Goal: Task Accomplishment & Management: Manage account settings

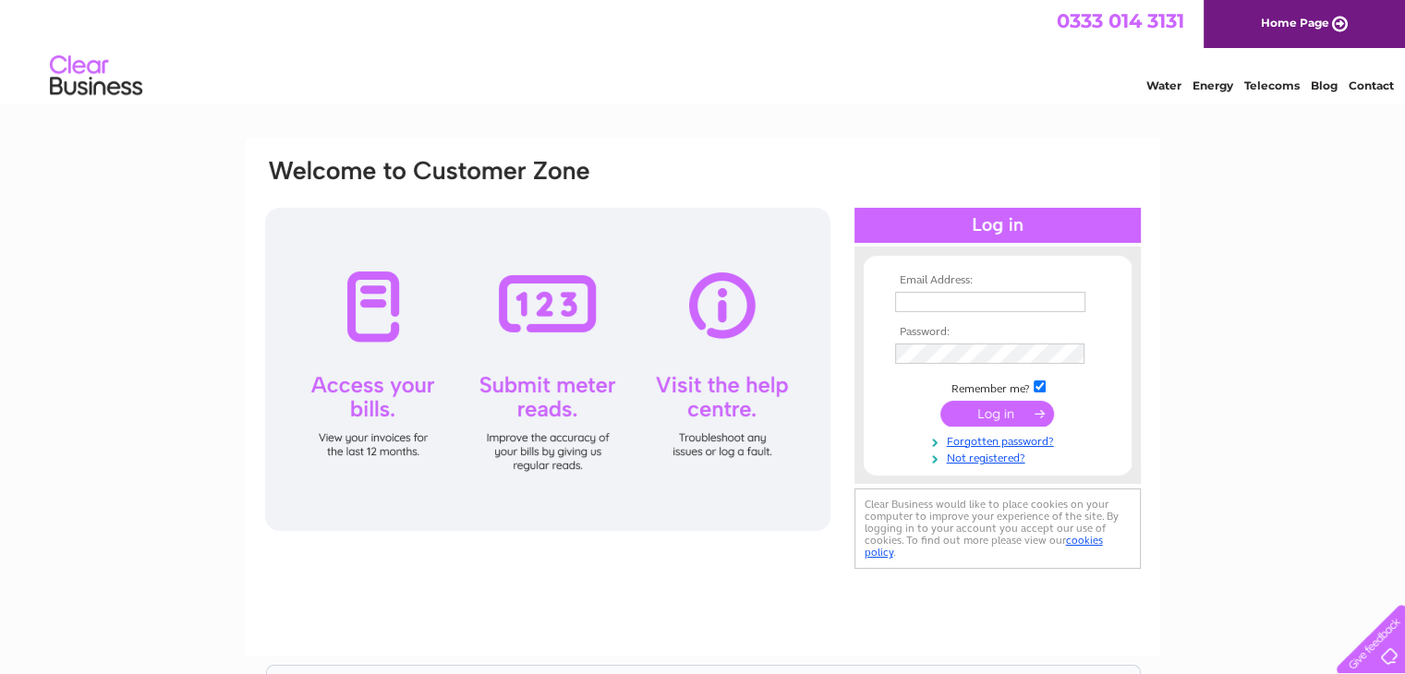
click at [908, 301] on input "text" at bounding box center [990, 302] width 190 height 20
type input "postmaster@lisden.plus.com"
click at [1006, 413] on input "submit" at bounding box center [997, 414] width 114 height 26
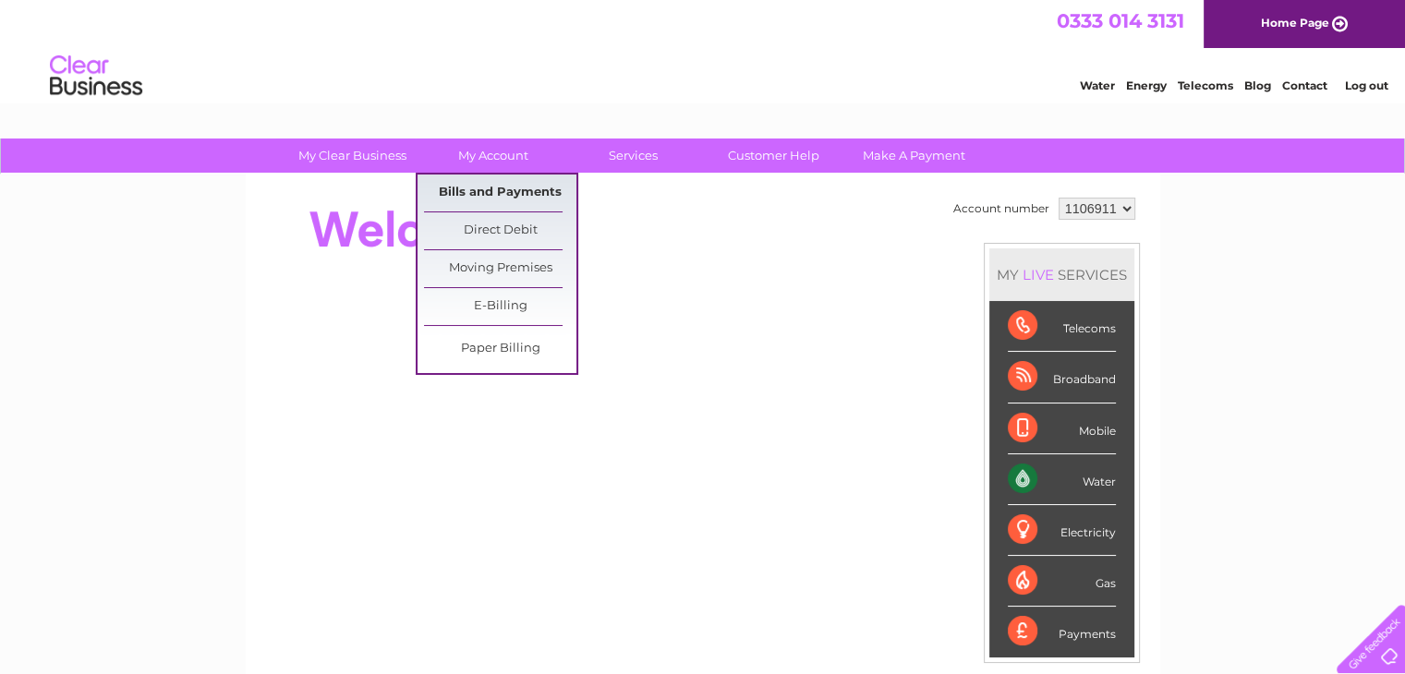
click at [499, 187] on link "Bills and Payments" at bounding box center [500, 193] width 152 height 37
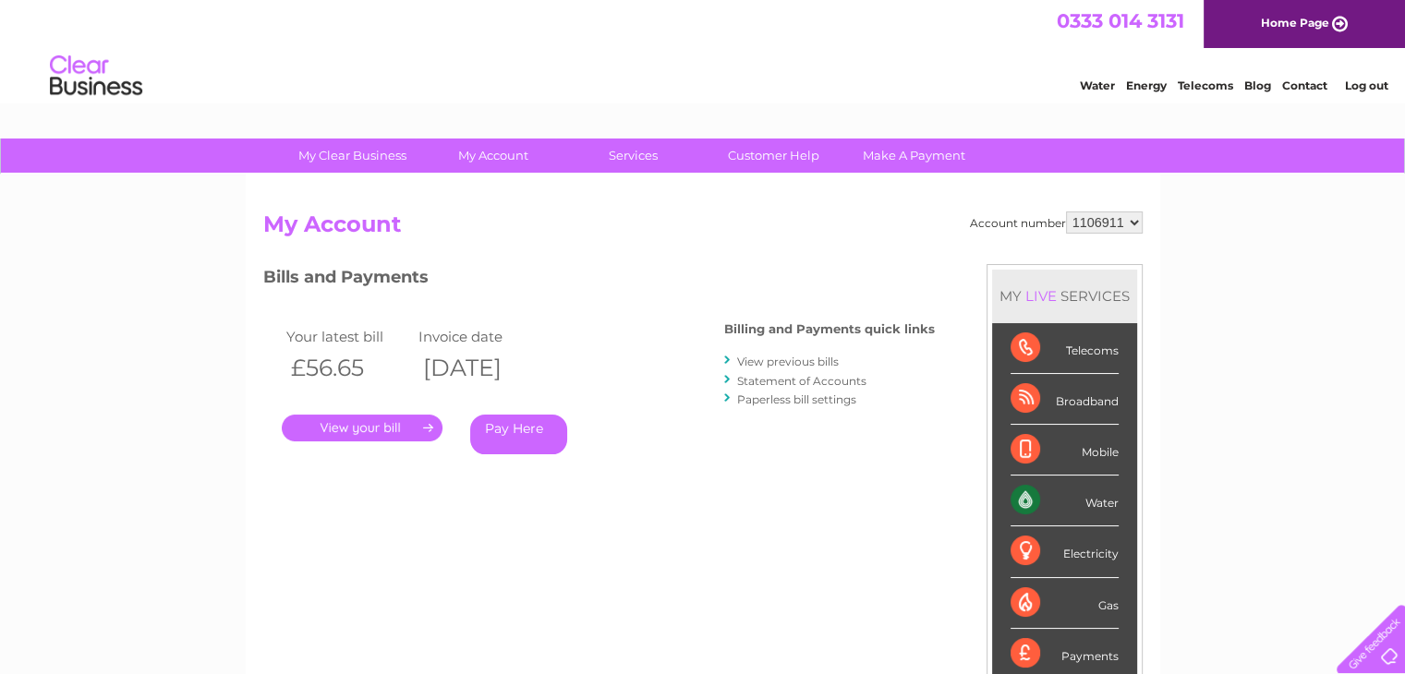
click at [403, 427] on link "." at bounding box center [362, 428] width 161 height 27
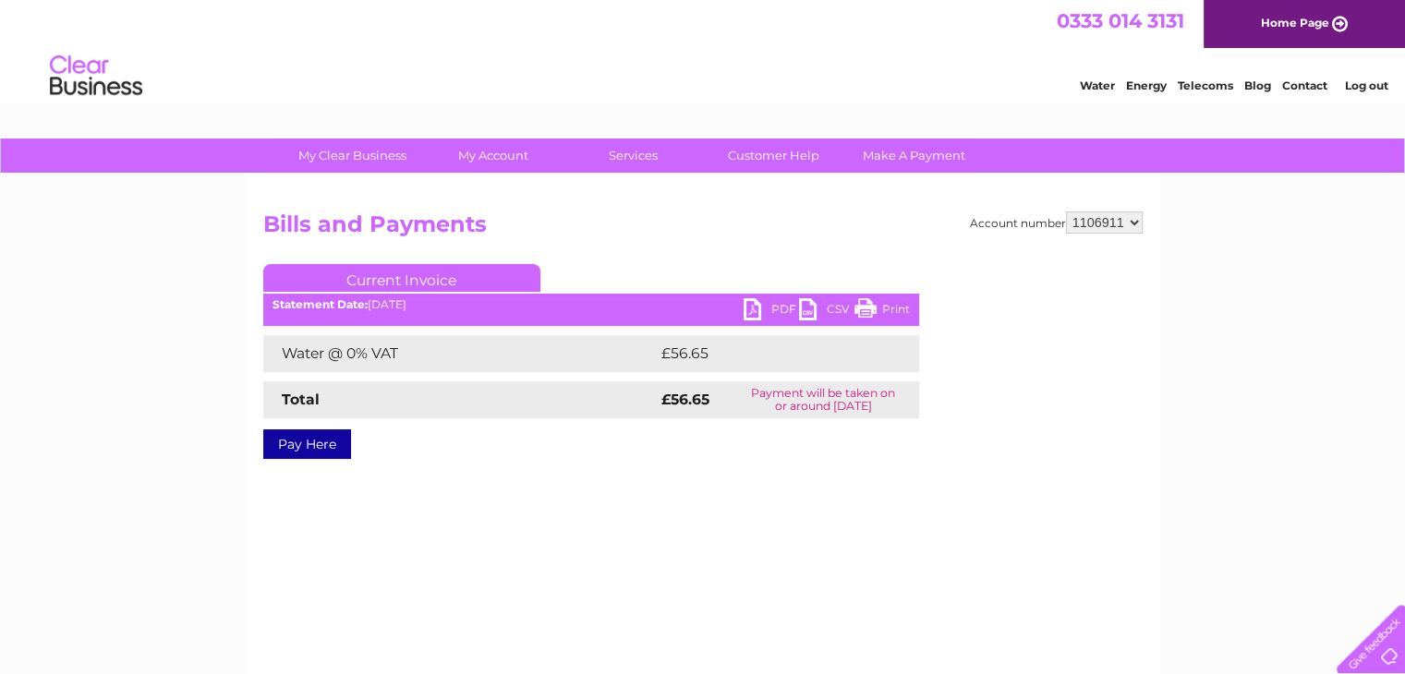
click at [898, 304] on link "Print" at bounding box center [881, 311] width 55 height 27
click at [1369, 89] on link "Log out" at bounding box center [1365, 86] width 43 height 14
